Goal: Obtain resource: Download file/media

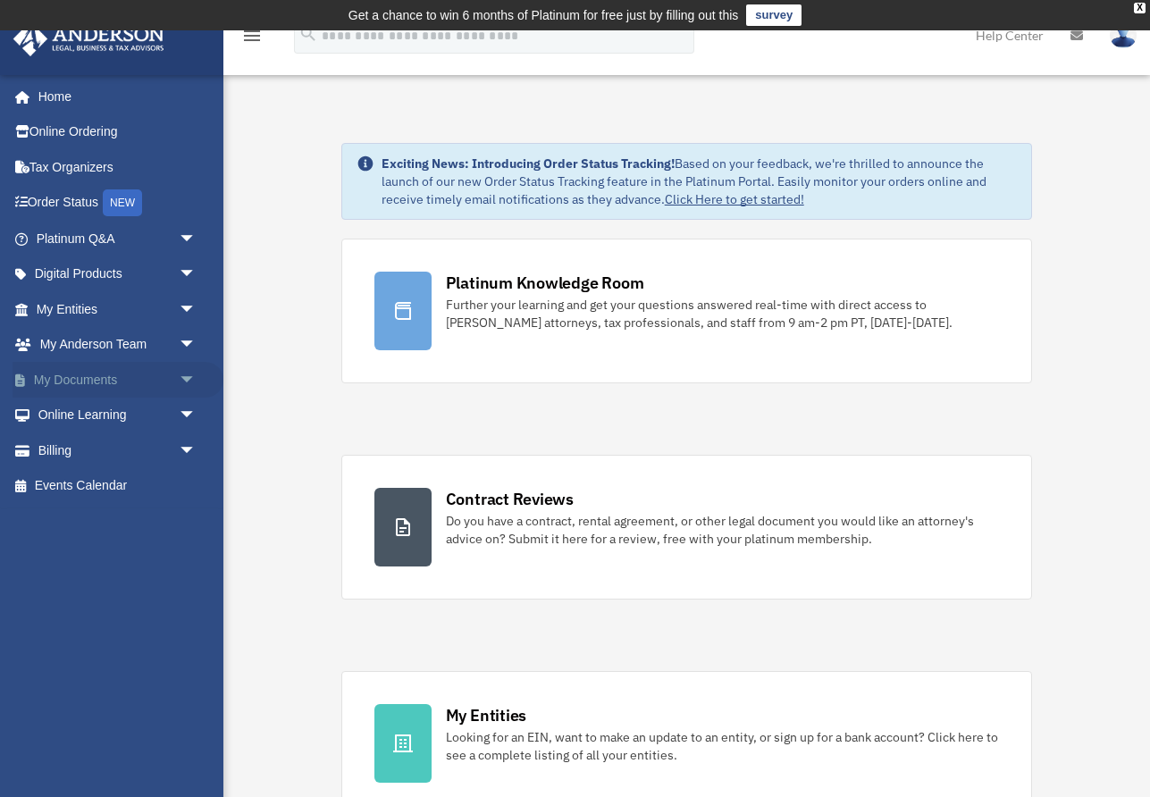
click at [135, 364] on link "My Documents arrow_drop_down" at bounding box center [118, 380] width 211 height 36
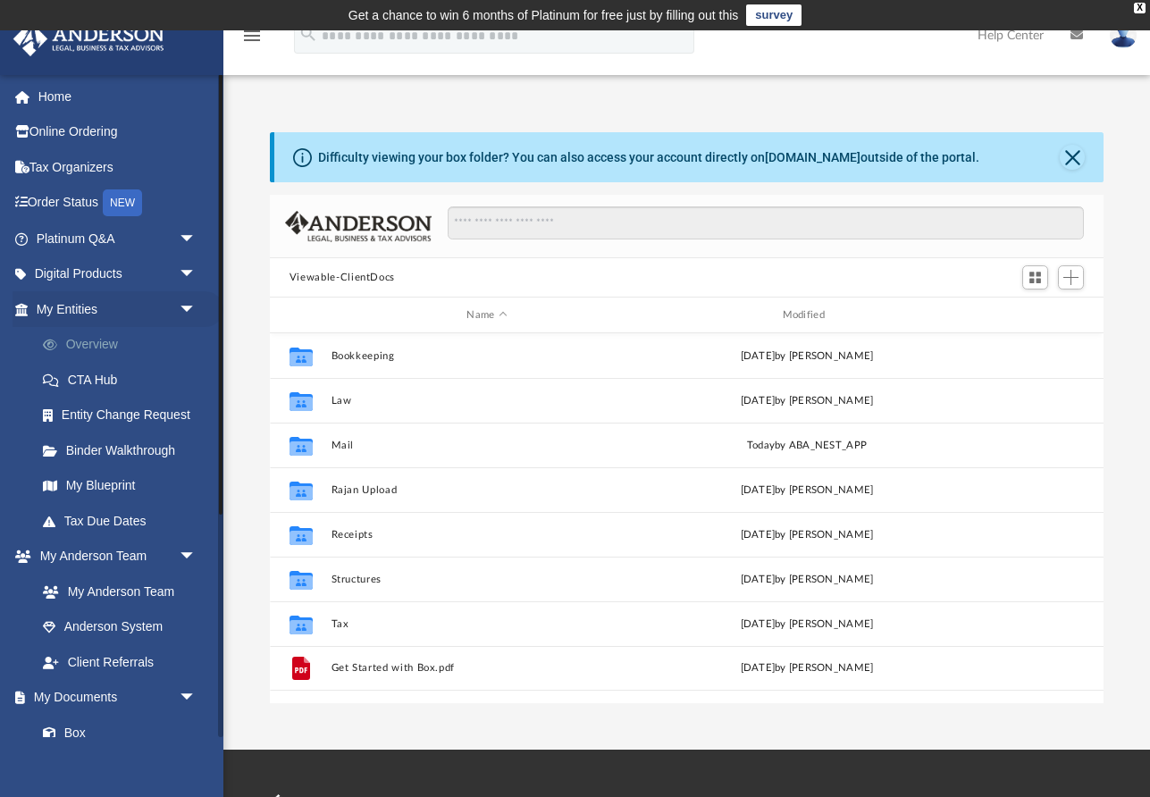
scroll to position [406, 833]
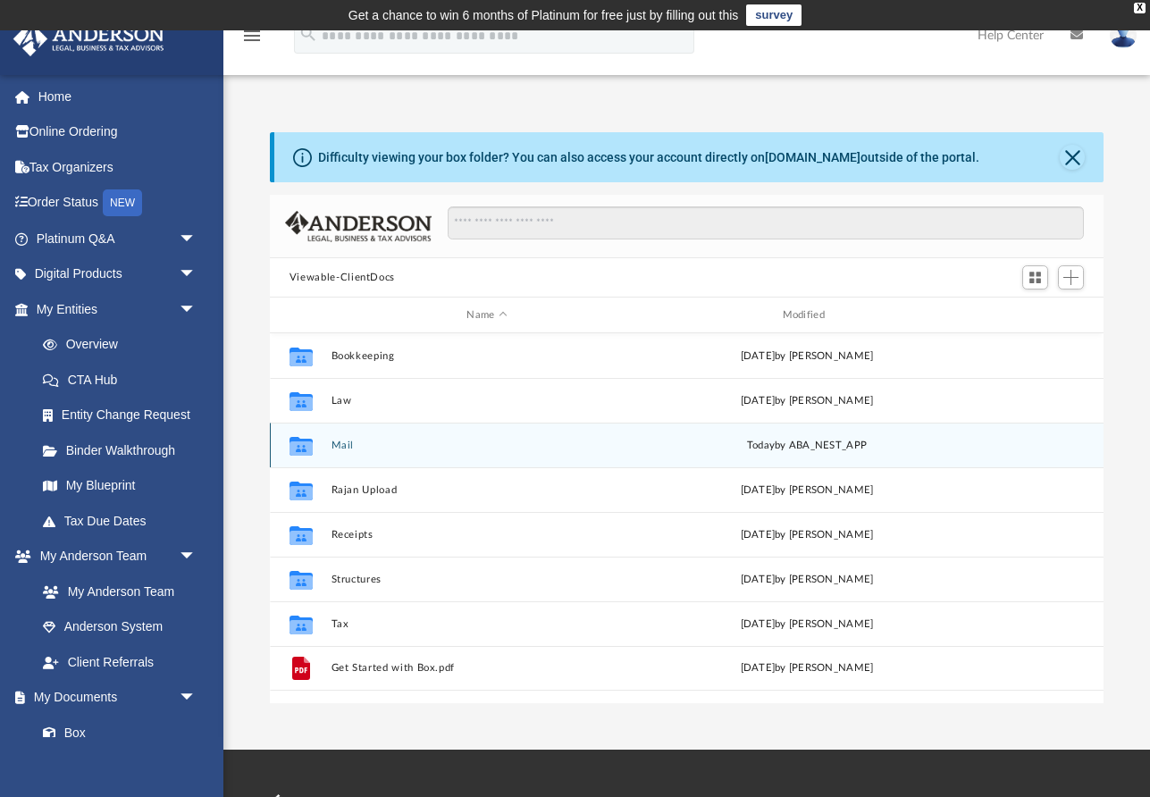
click at [336, 445] on button "Mail" at bounding box center [487, 446] width 312 height 12
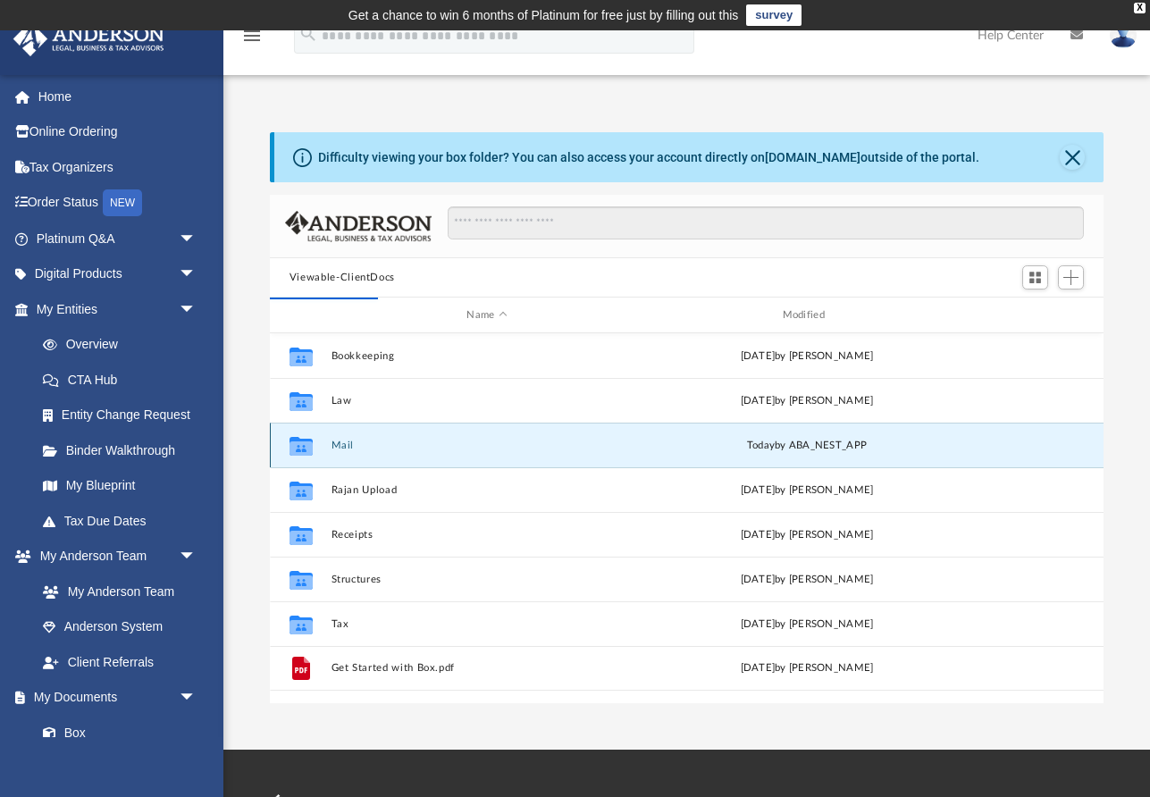
click at [343, 440] on button "Mail" at bounding box center [487, 446] width 312 height 12
click at [820, 453] on div "[DATE] by ABA_NEST_APP" at bounding box center [806, 446] width 312 height 16
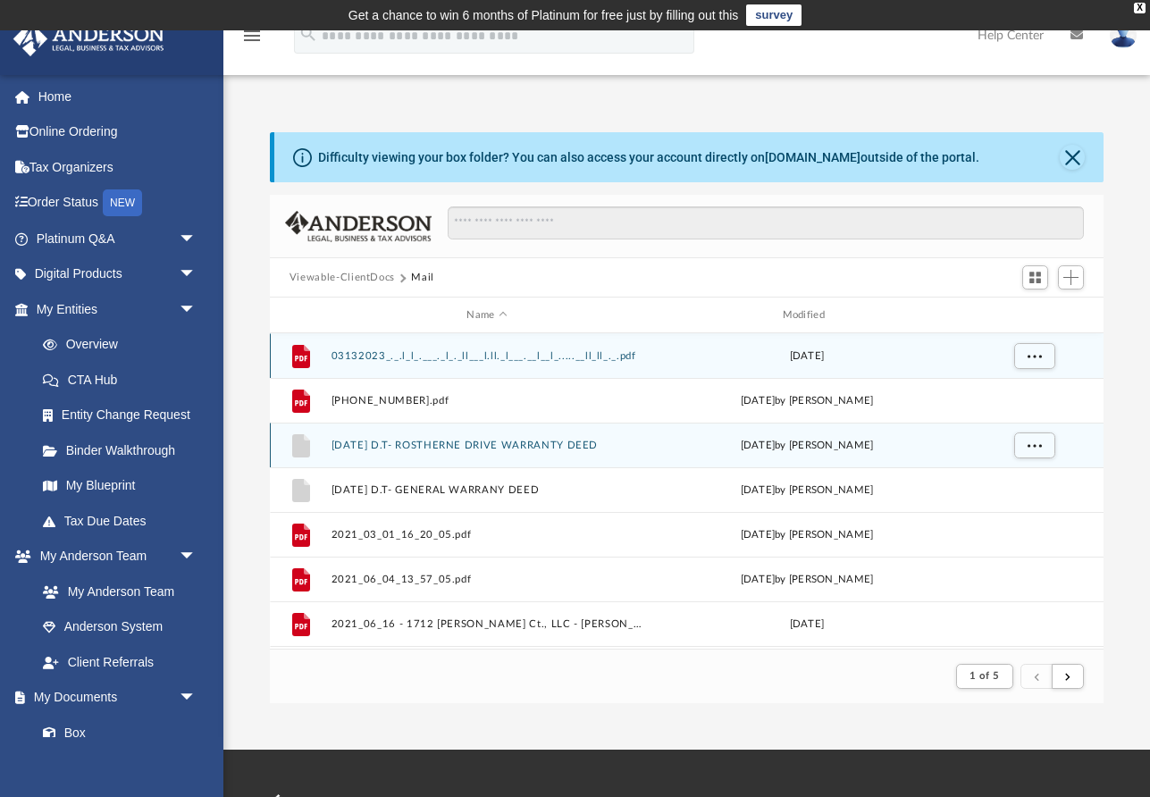
scroll to position [351, 833]
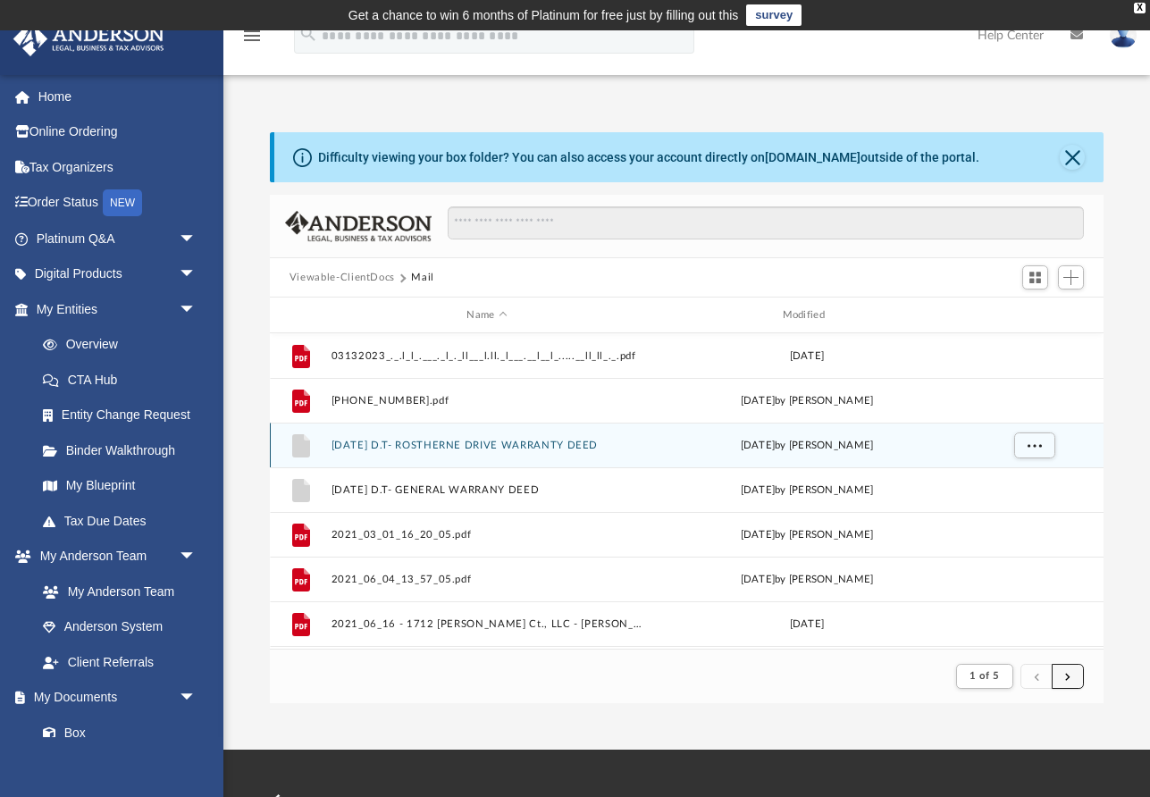
click at [1083, 677] on button "submit" at bounding box center [1067, 677] width 32 height 26
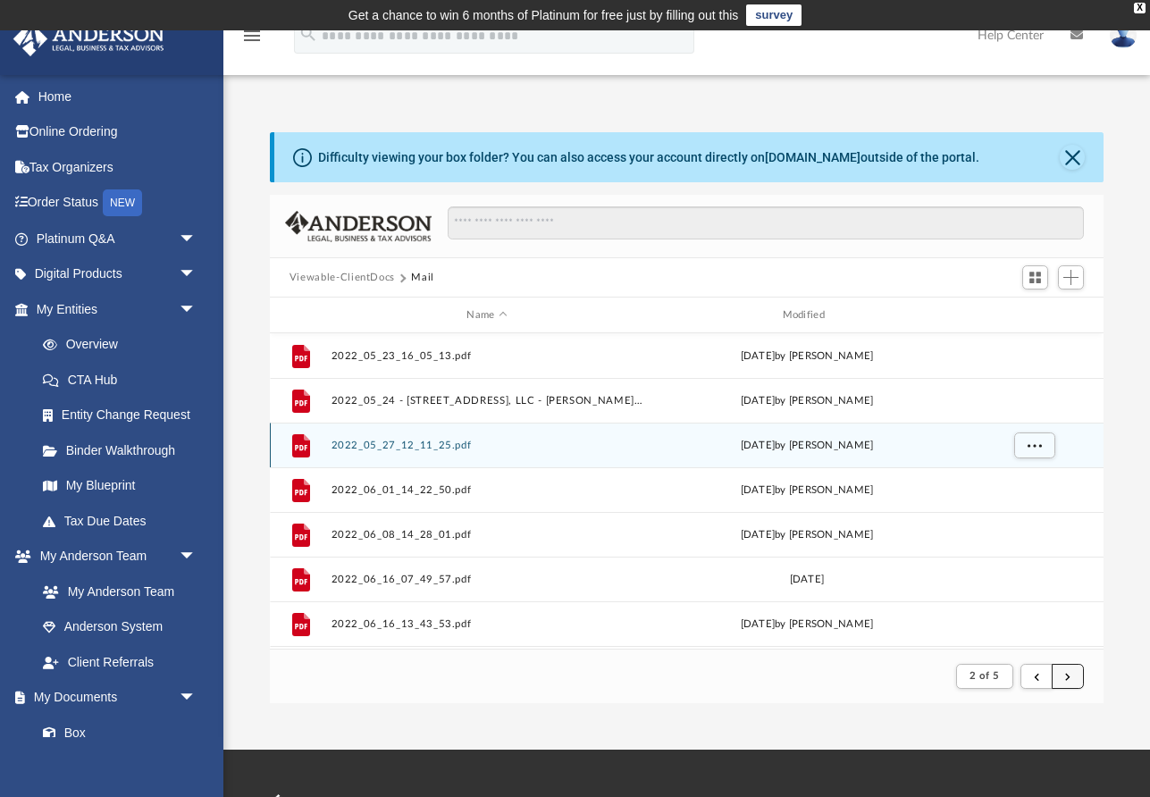
click at [1070, 677] on span "submit" at bounding box center [1067, 676] width 5 height 10
click at [1074, 683] on button "submit" at bounding box center [1067, 677] width 32 height 26
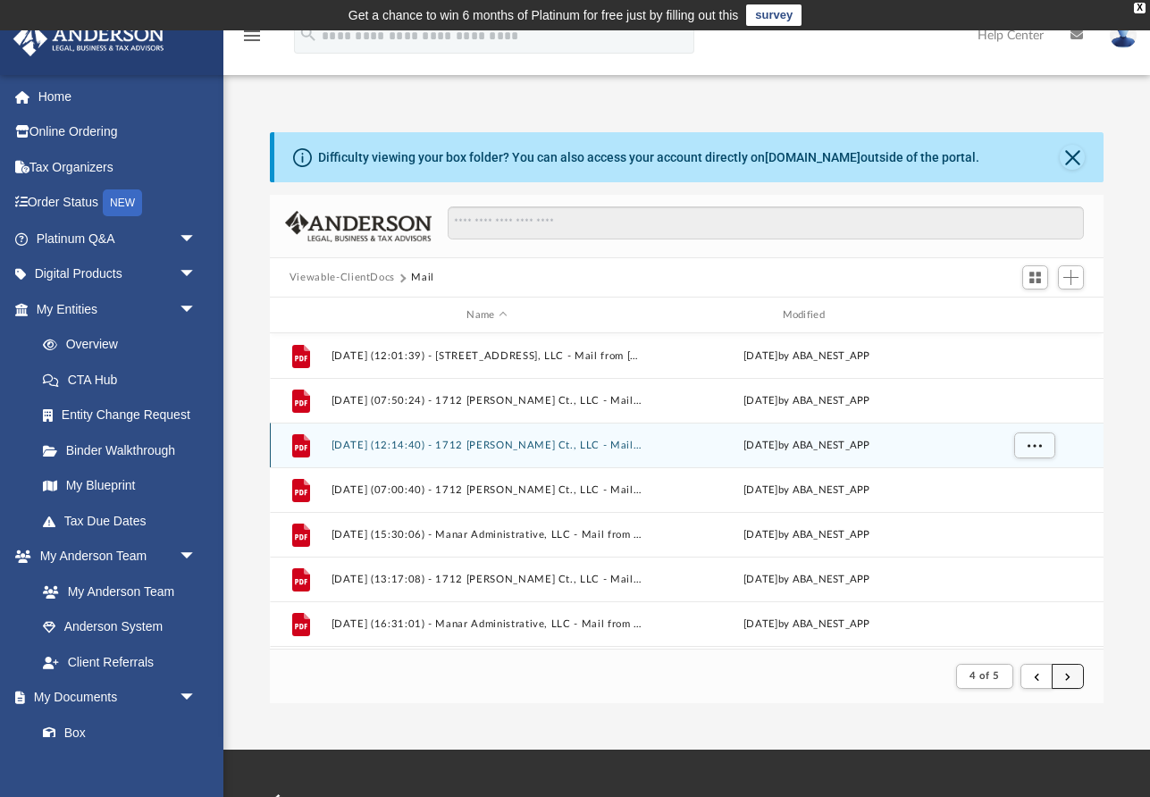
click at [1074, 683] on button "submit" at bounding box center [1067, 677] width 32 height 26
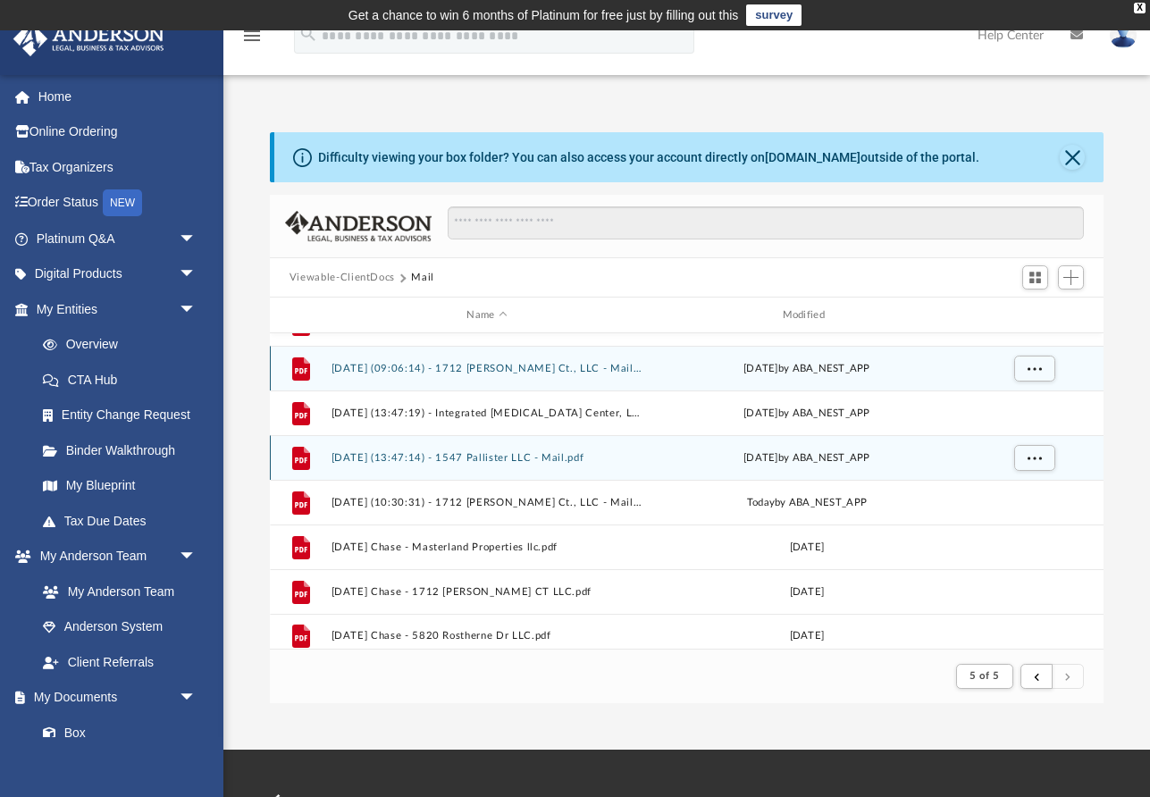
scroll to position [87, 0]
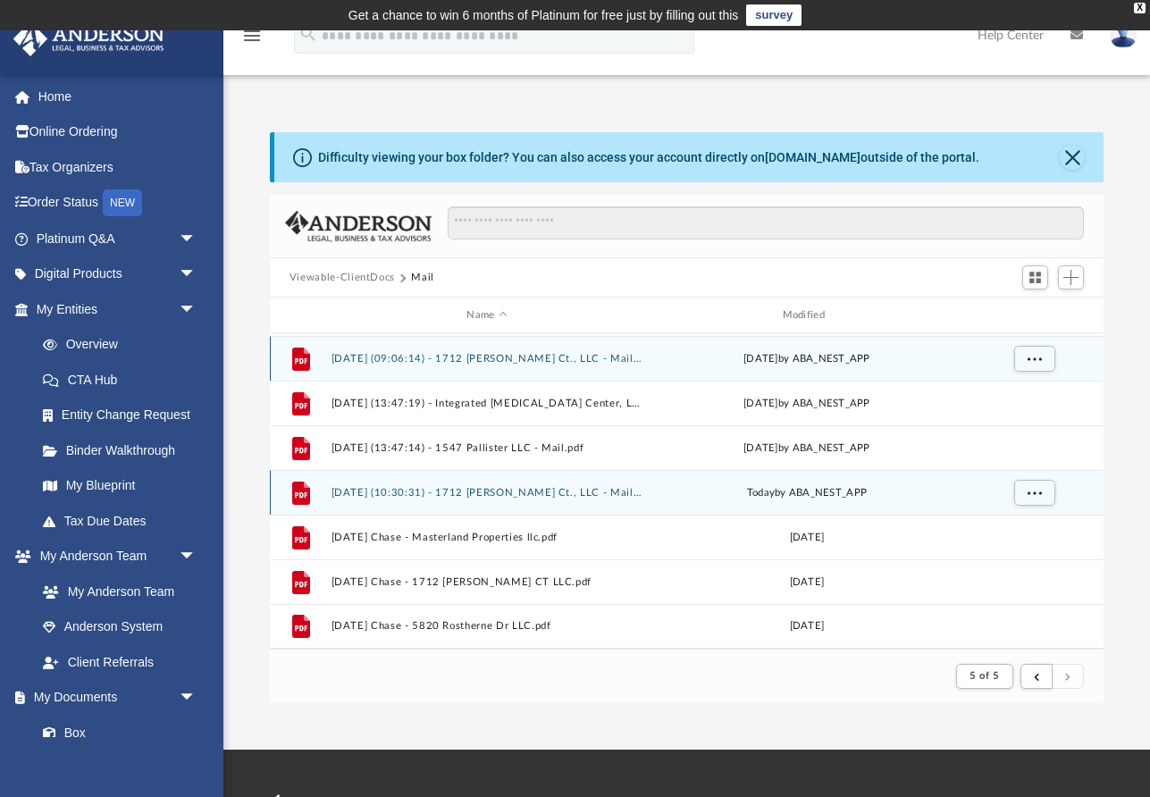
click at [755, 478] on div "File [DATE] (10:30:31) - 1712 [PERSON_NAME] Ct., LLC - Mail.pdf [DATE] by ABA_N…" at bounding box center [686, 492] width 833 height 45
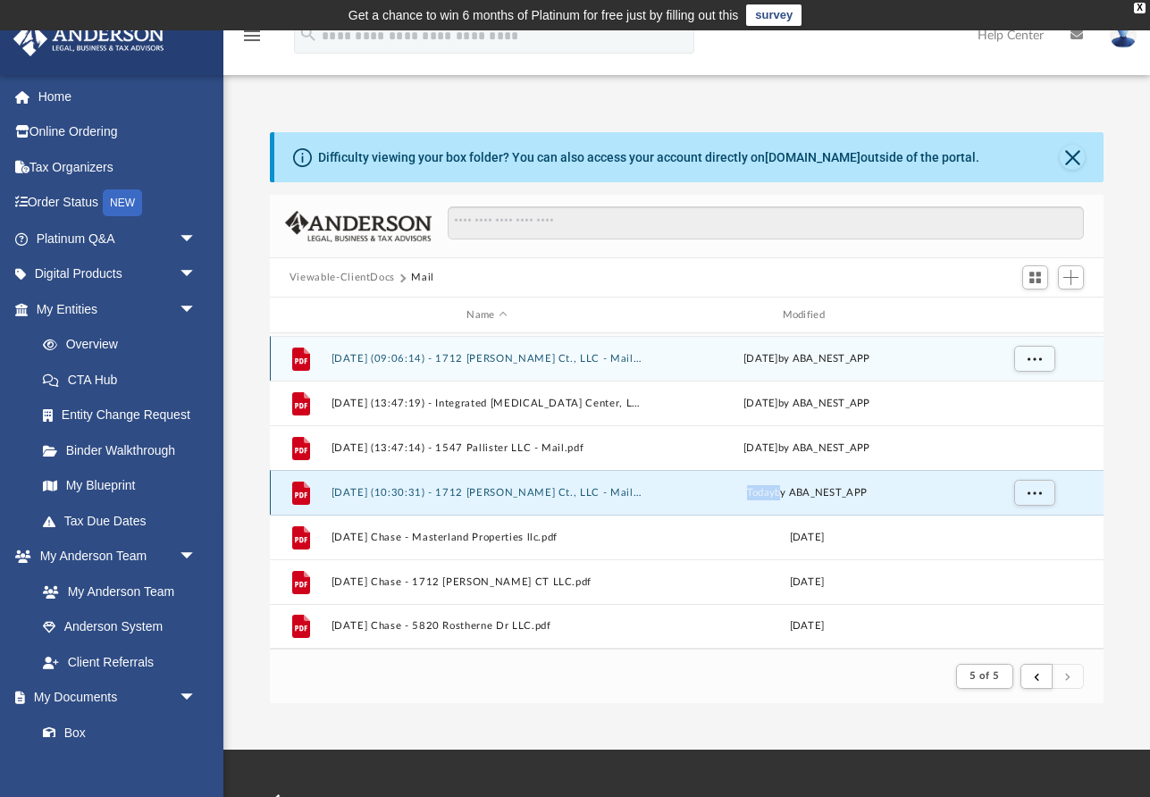
click at [755, 478] on div "File [DATE] (10:30:31) - 1712 [PERSON_NAME] Ct., LLC - Mail.pdf [DATE] by ABA_N…" at bounding box center [686, 492] width 833 height 45
click at [523, 488] on button "[DATE] (10:30:31) - 1712 [PERSON_NAME] Ct., LLC - Mail.pdf" at bounding box center [487, 493] width 312 height 12
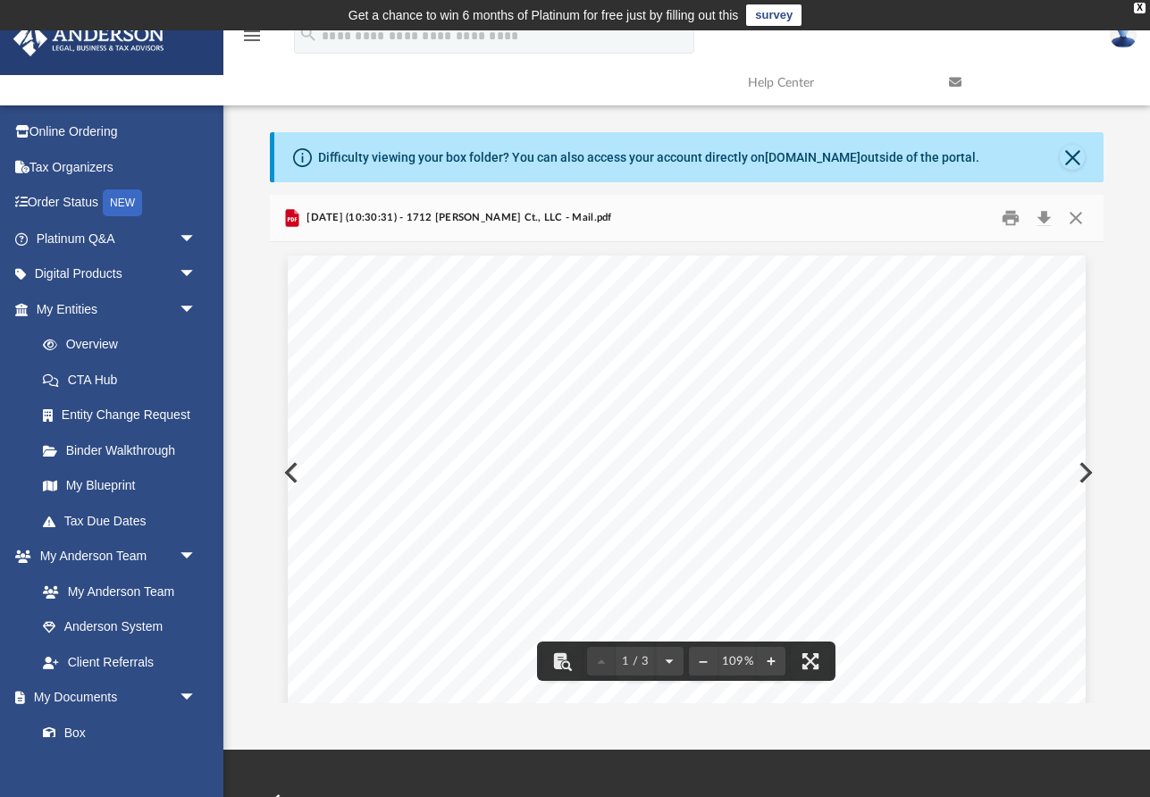
click at [791, 484] on div "Page 1" at bounding box center [687, 767] width 798 height 1025
